Goal: Browse casually: Explore the website without a specific task or goal

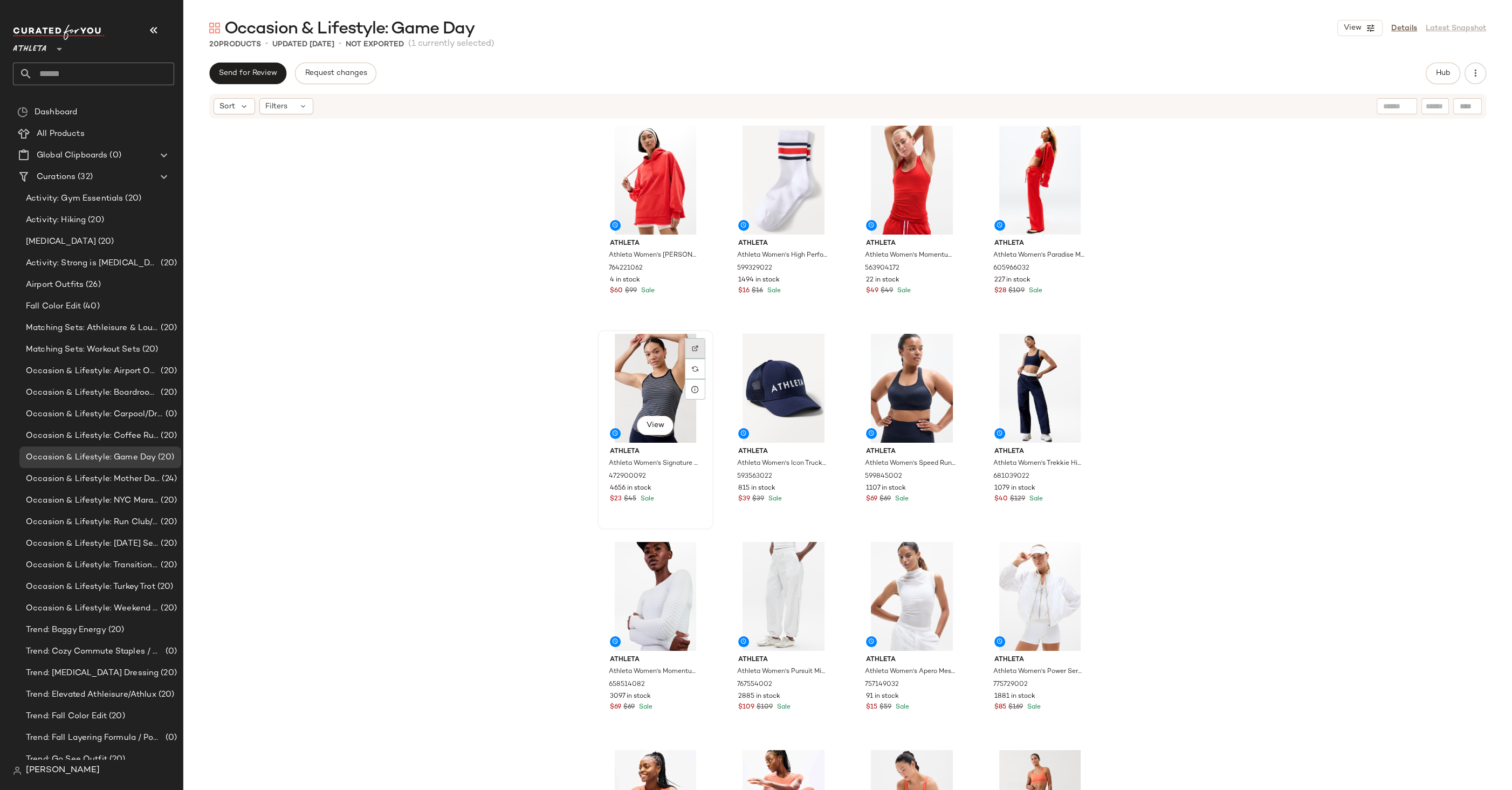
click at [688, 347] on div at bounding box center [695, 348] width 20 height 20
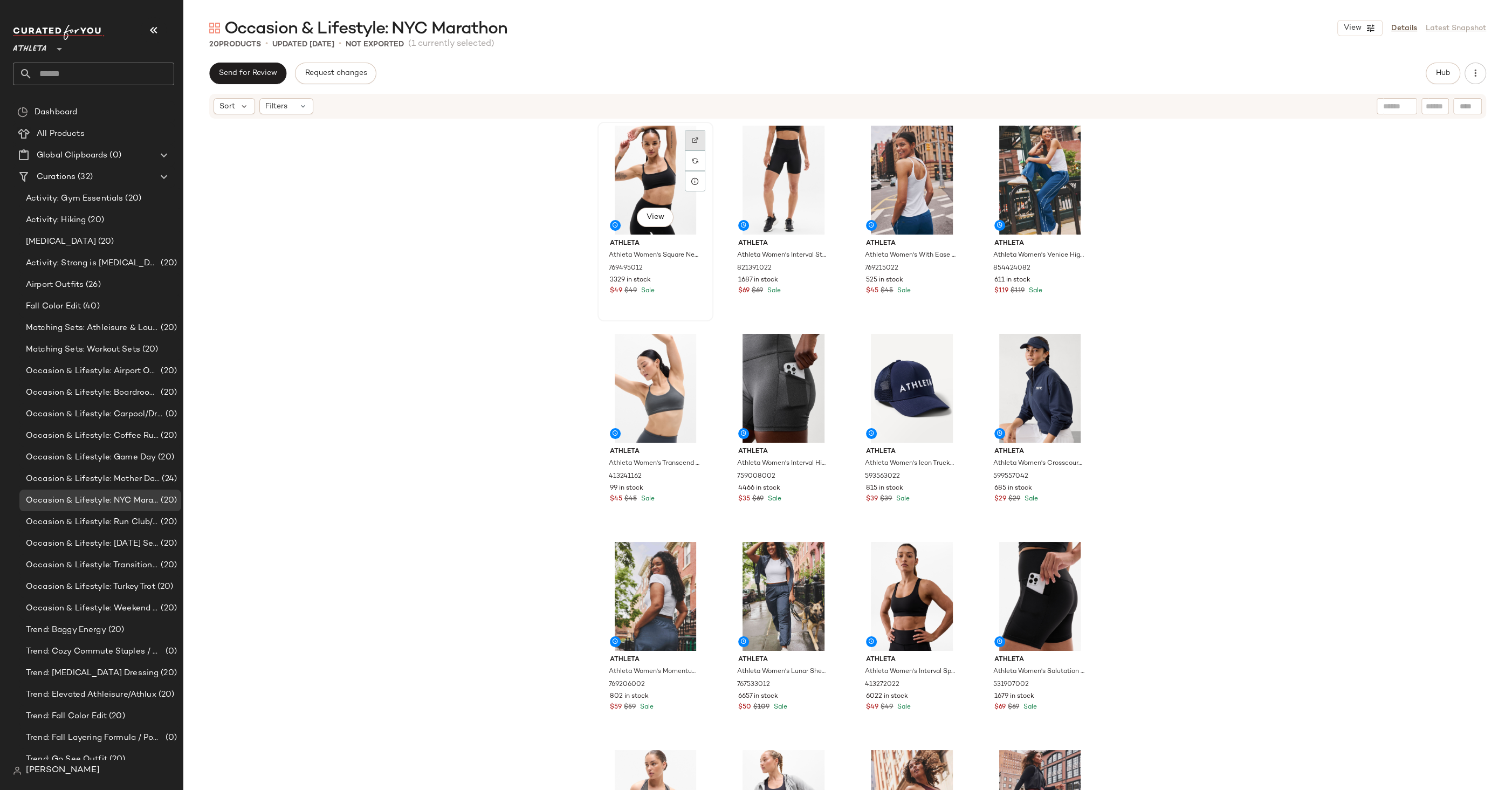
click at [693, 136] on div at bounding box center [695, 140] width 20 height 20
